Goal: Information Seeking & Learning: Learn about a topic

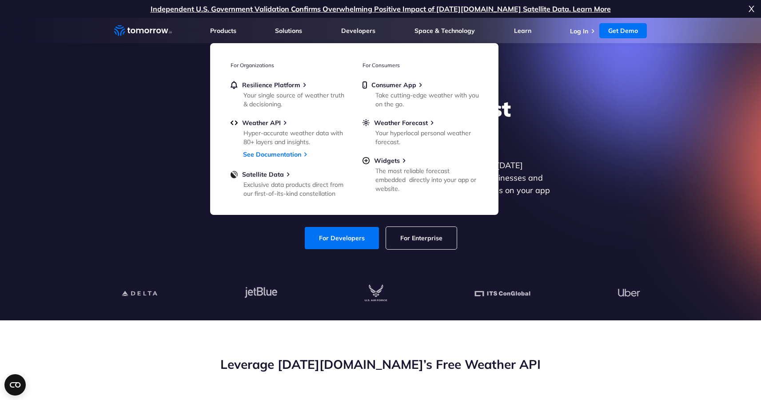
click at [142, 34] on icon "Weather Intelligence Solutions" at bounding box center [143, 30] width 58 height 11
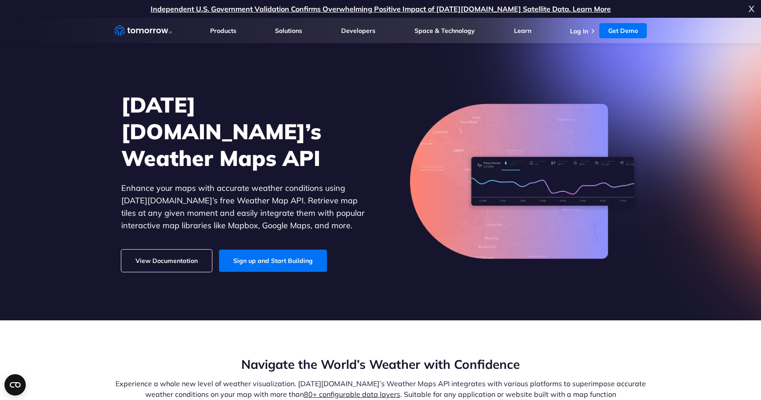
click at [204, 249] on link "View Documentation" at bounding box center [166, 260] width 91 height 22
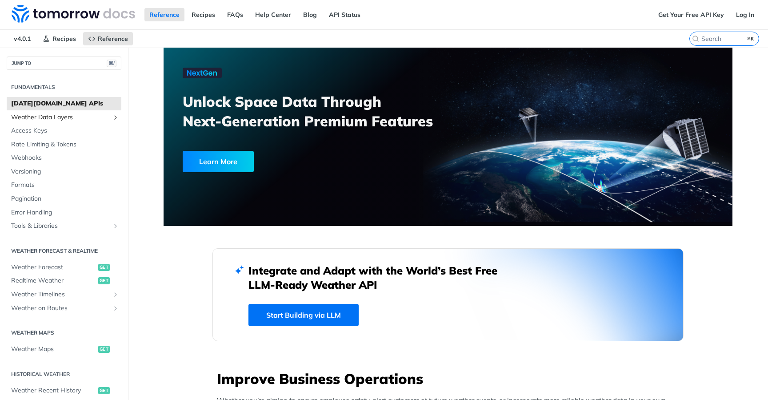
click at [75, 120] on span "Weather Data Layers" at bounding box center [60, 117] width 99 height 9
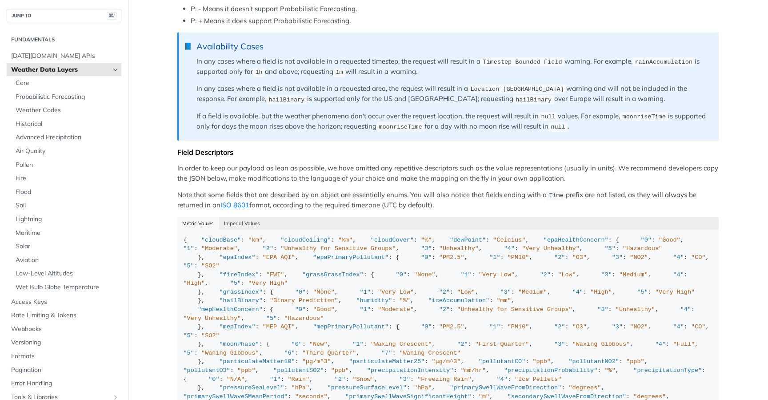
scroll to position [722, 0]
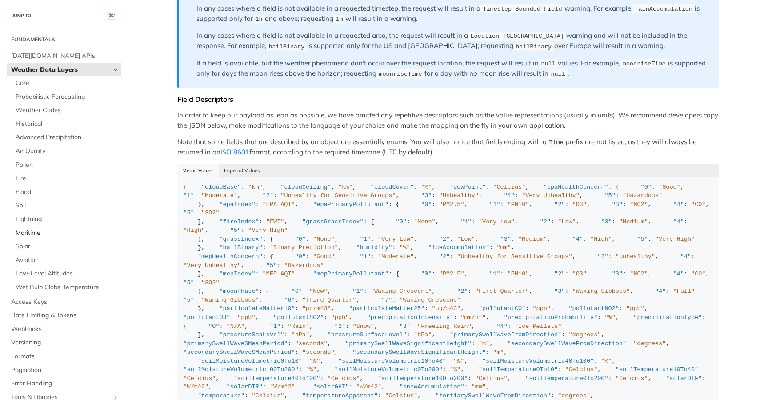
click at [44, 229] on span "Maritime" at bounding box center [68, 232] width 104 height 9
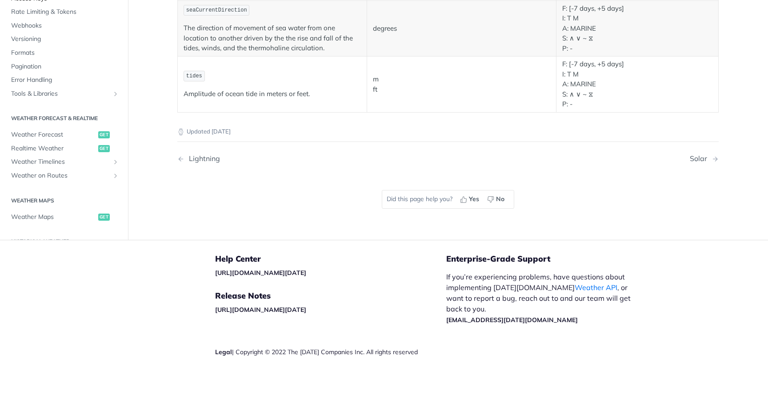
scroll to position [149, 0]
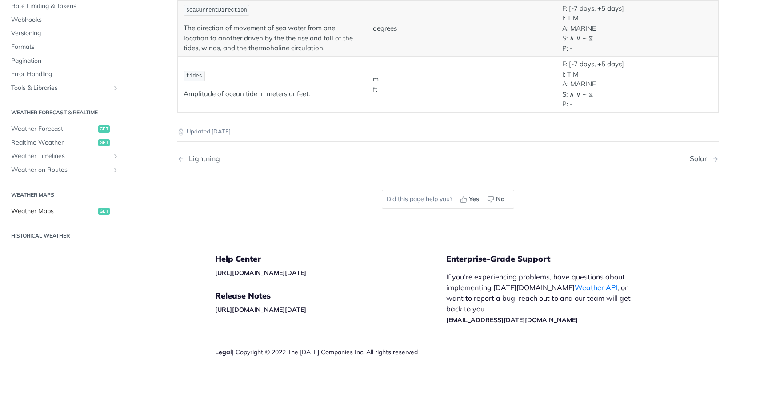
click at [45, 210] on span "Weather Maps" at bounding box center [53, 210] width 85 height 9
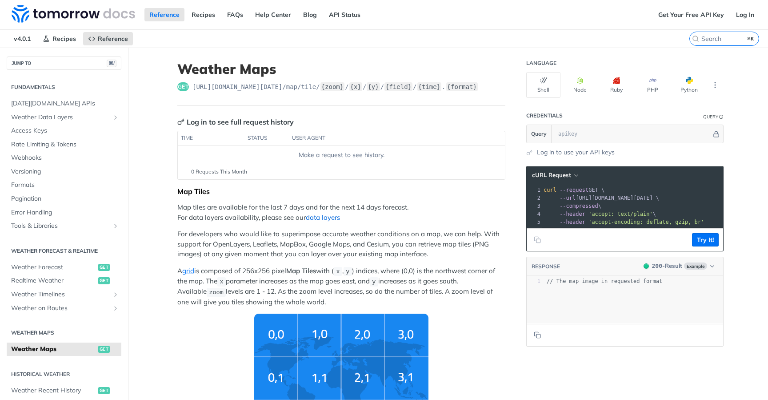
click at [316, 214] on link "data layers" at bounding box center [323, 217] width 34 height 8
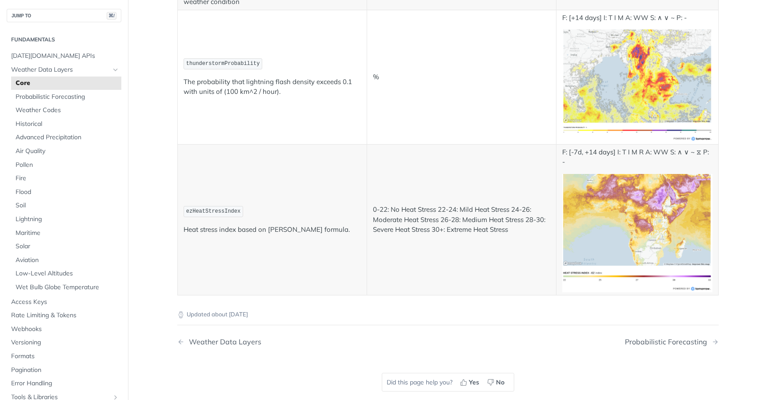
scroll to position [3534, 0]
